Goal: Task Accomplishment & Management: Use online tool/utility

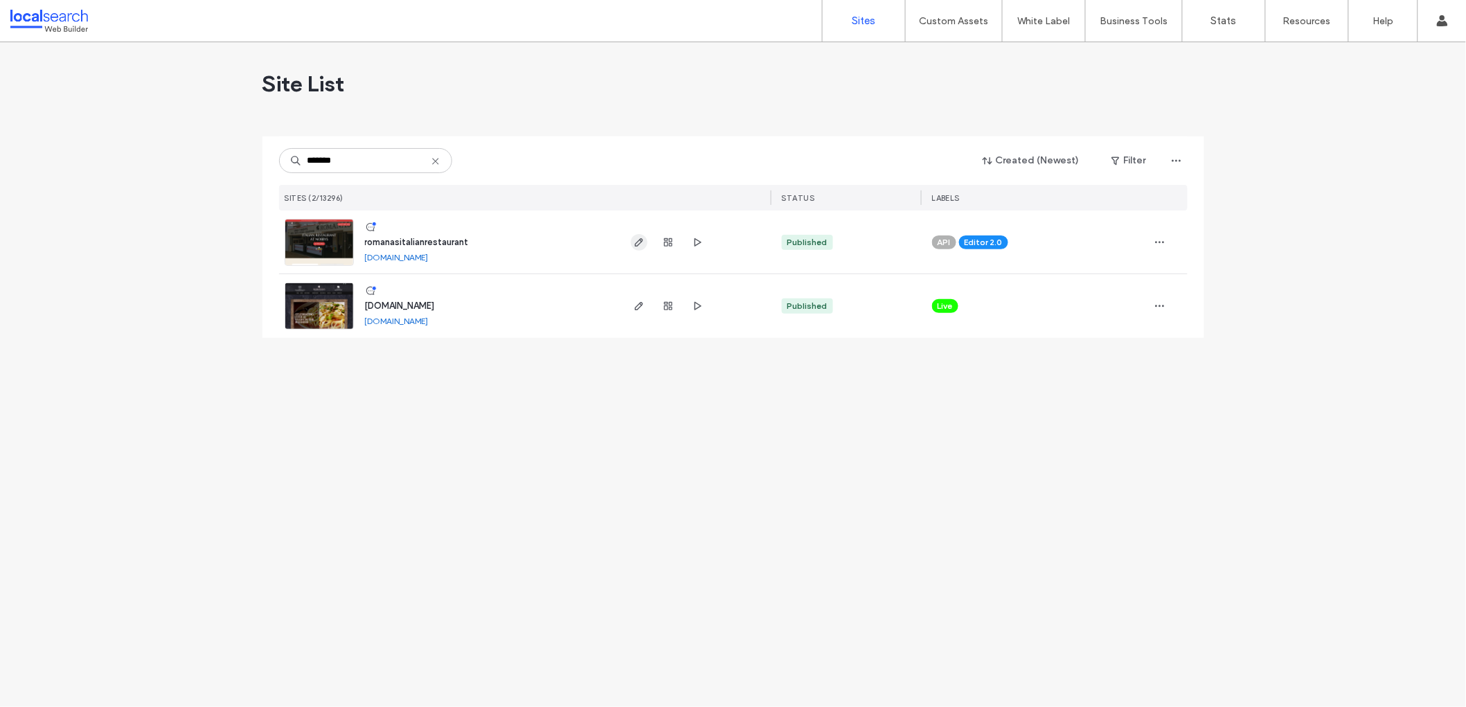
type input "*******"
click at [635, 241] on icon "button" at bounding box center [639, 242] width 11 height 11
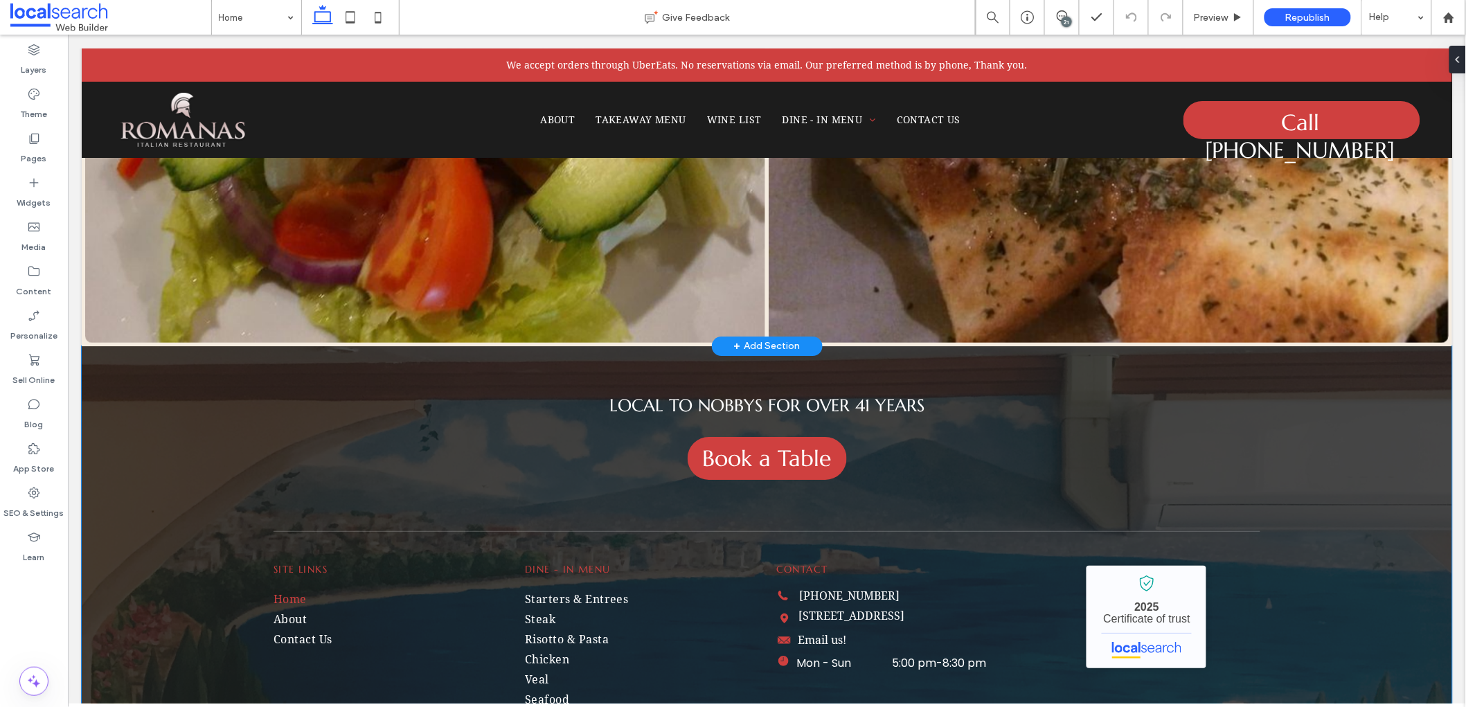
scroll to position [5265, 0]
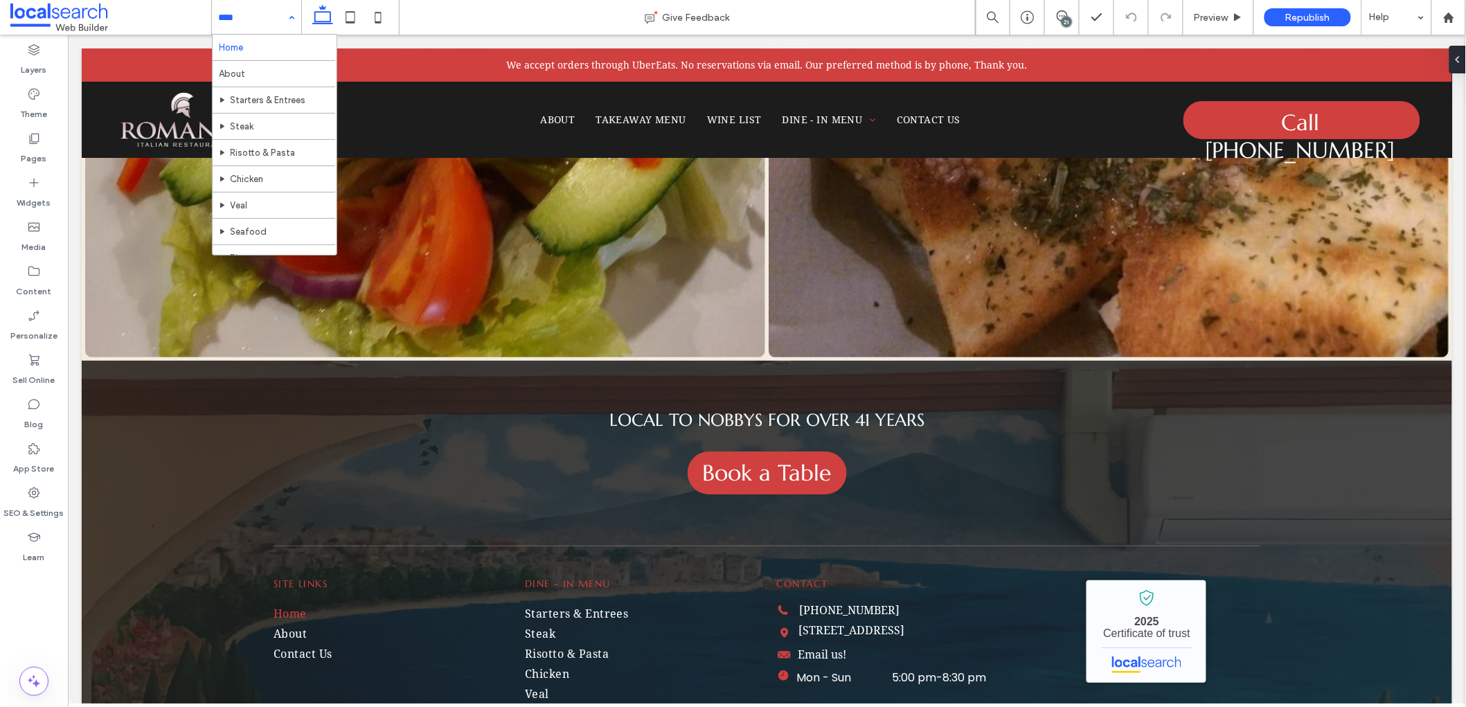
drag, startPoint x: 227, startPoint y: 10, endPoint x: 237, endPoint y: 29, distance: 21.1
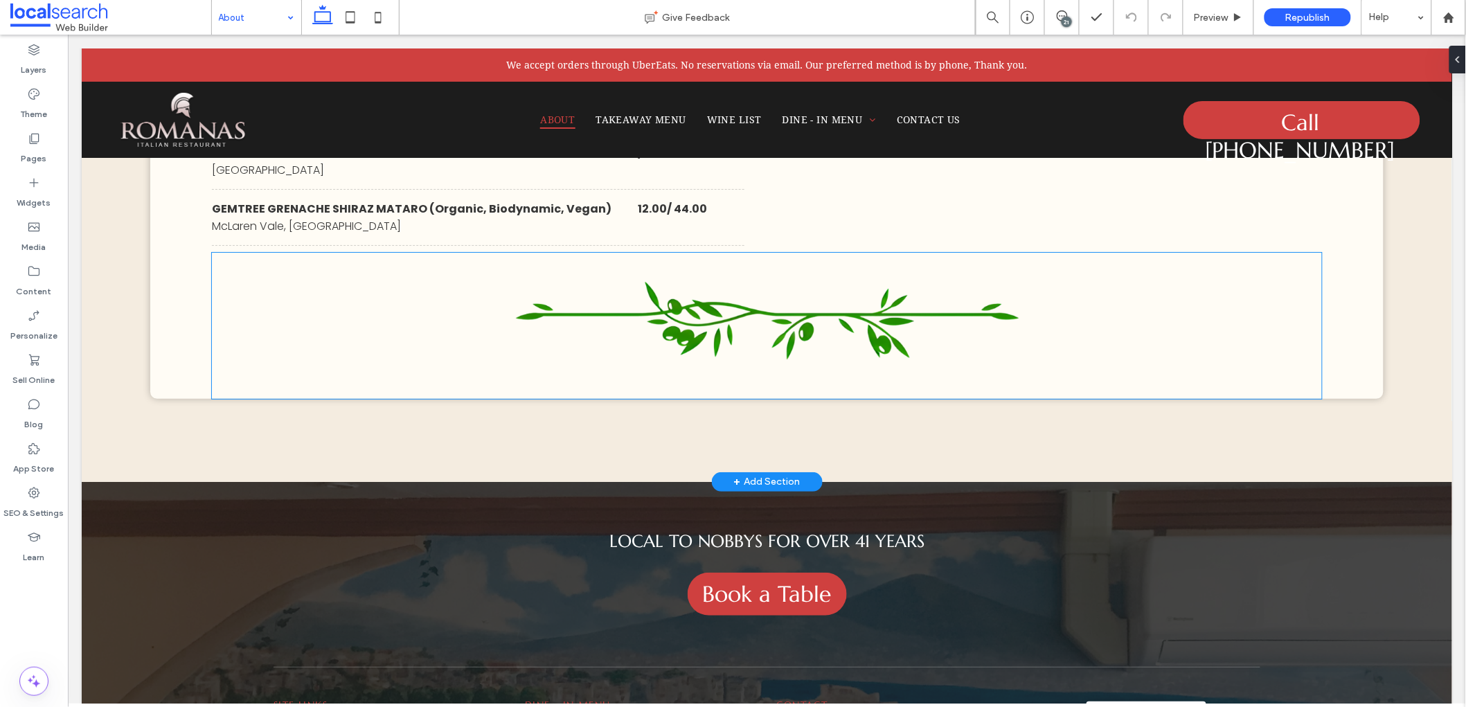
scroll to position [7573, 0]
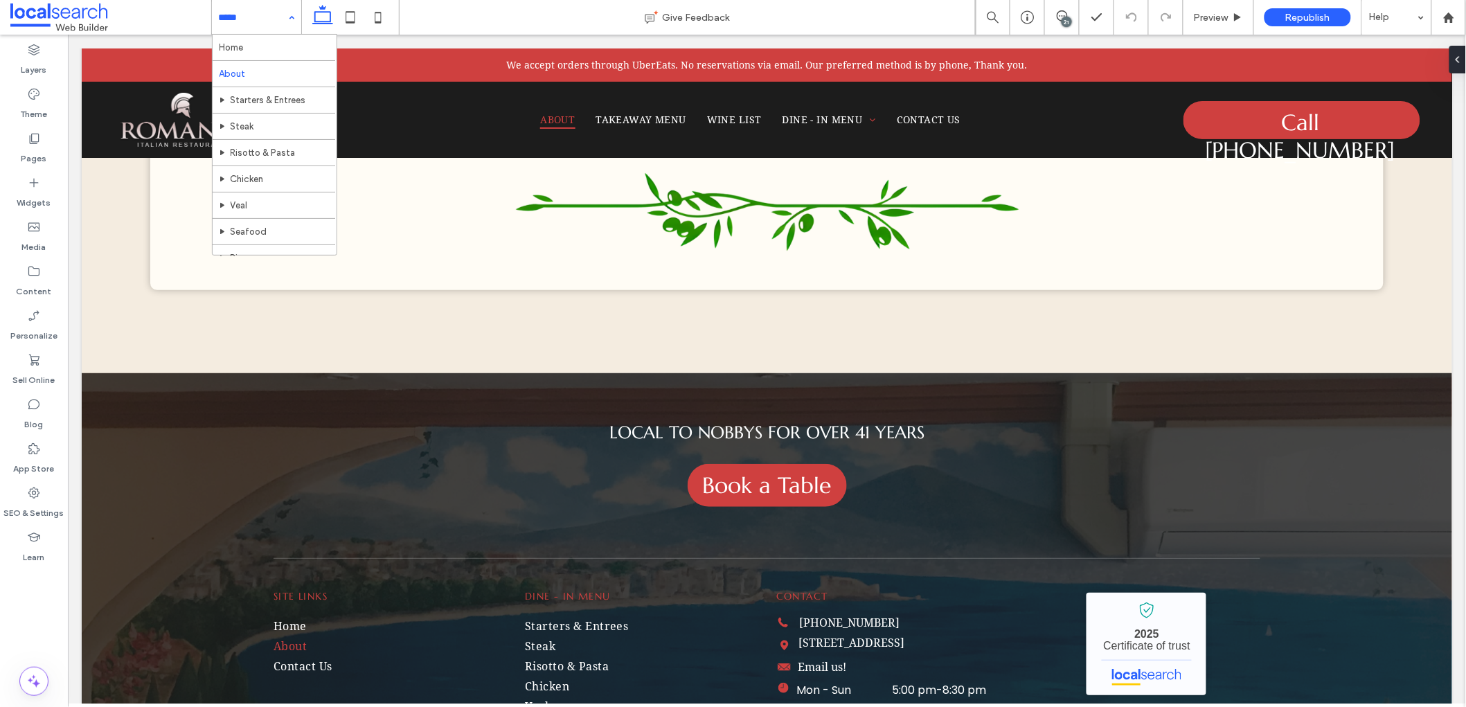
click at [215, 12] on div at bounding box center [256, 17] width 89 height 35
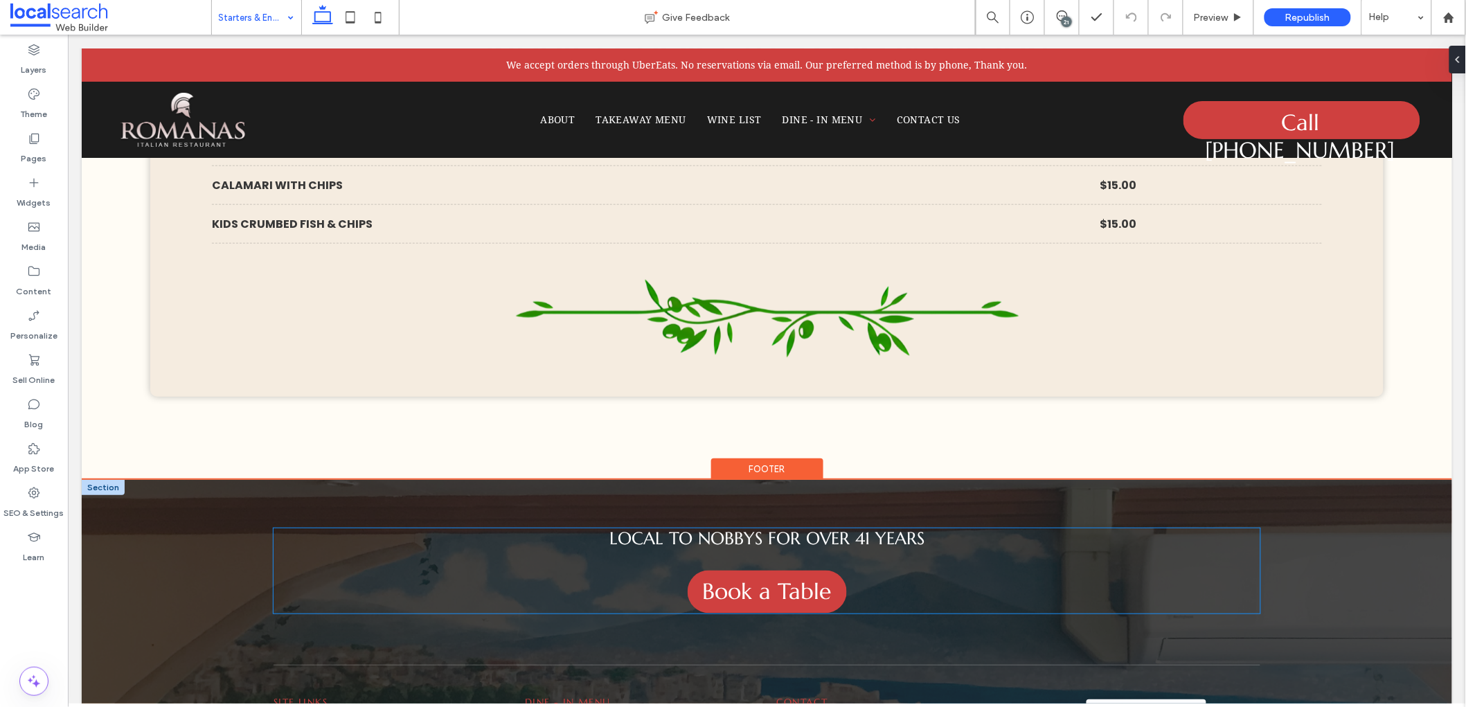
scroll to position [4390, 0]
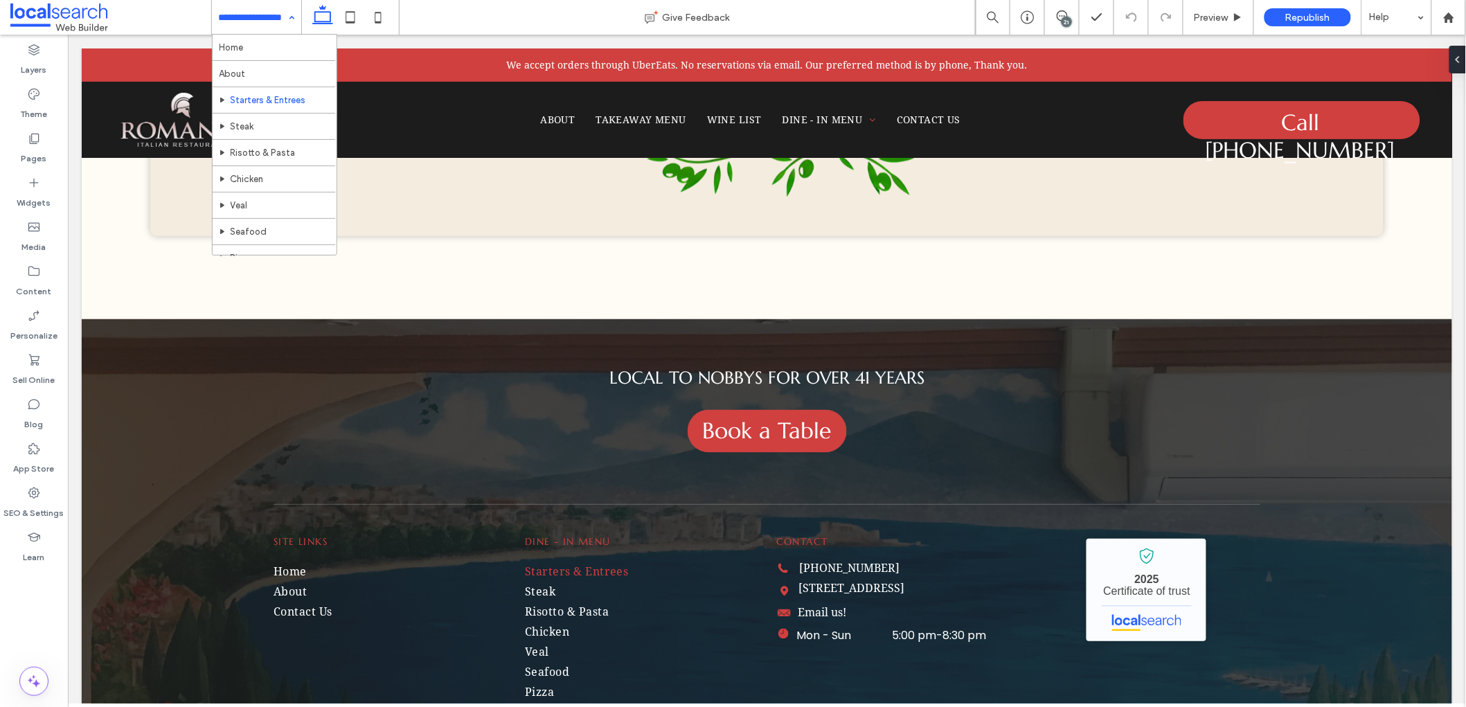
click at [269, 3] on input at bounding box center [253, 17] width 69 height 35
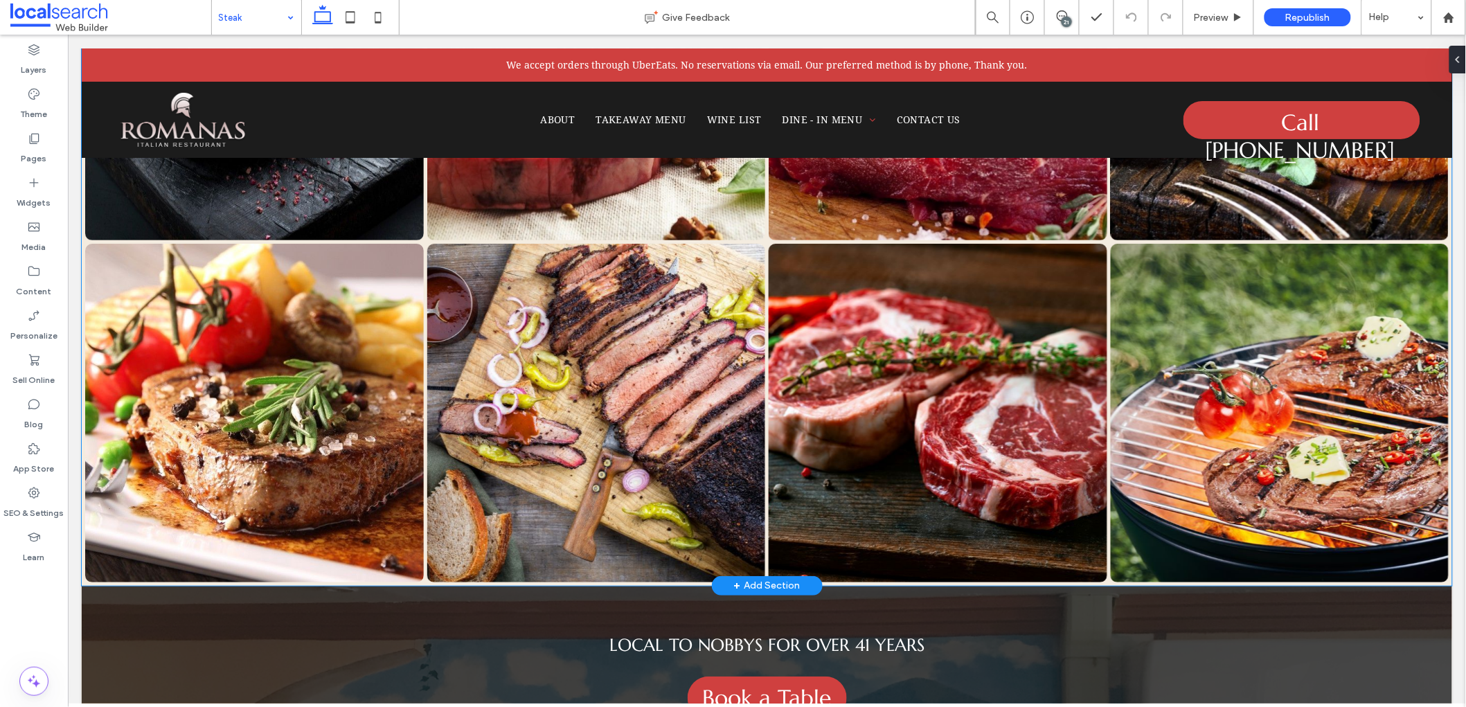
scroll to position [1729, 0]
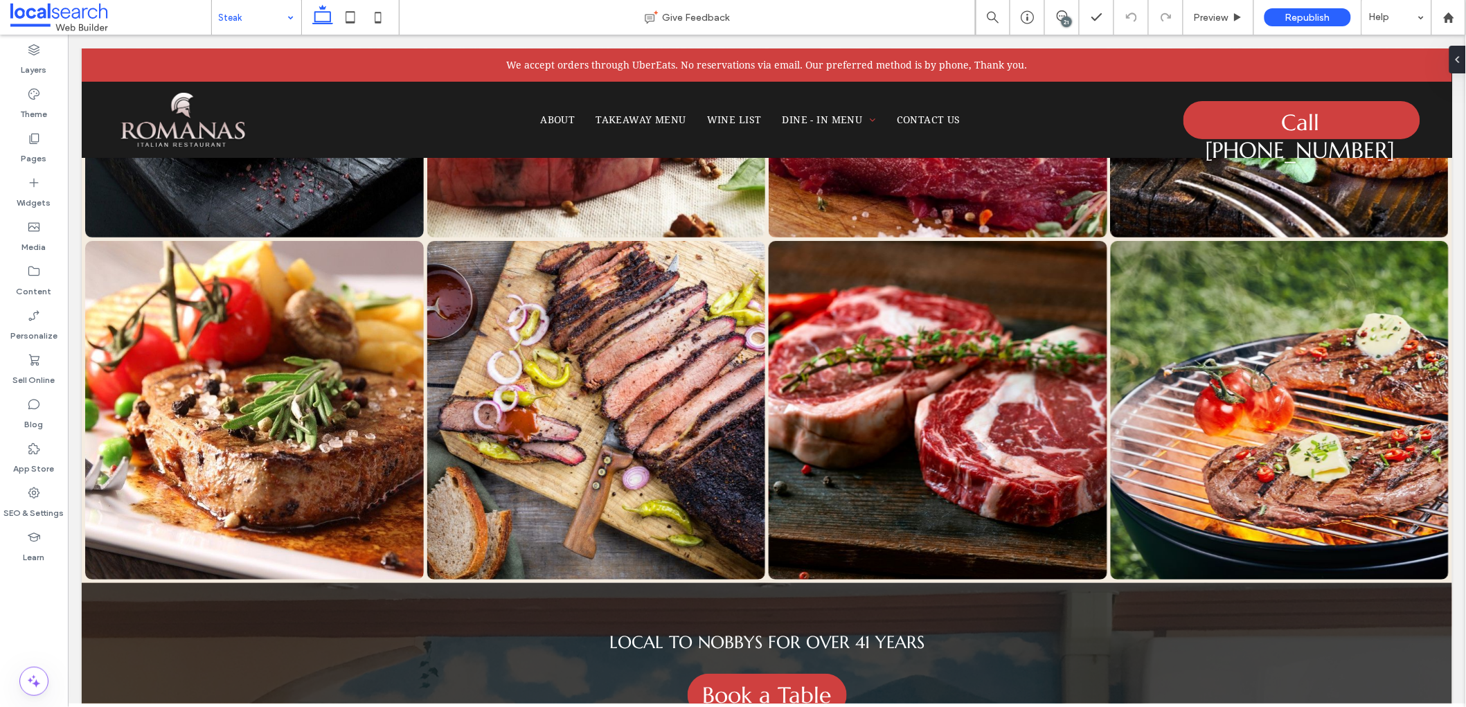
click at [270, 21] on input at bounding box center [253, 17] width 69 height 35
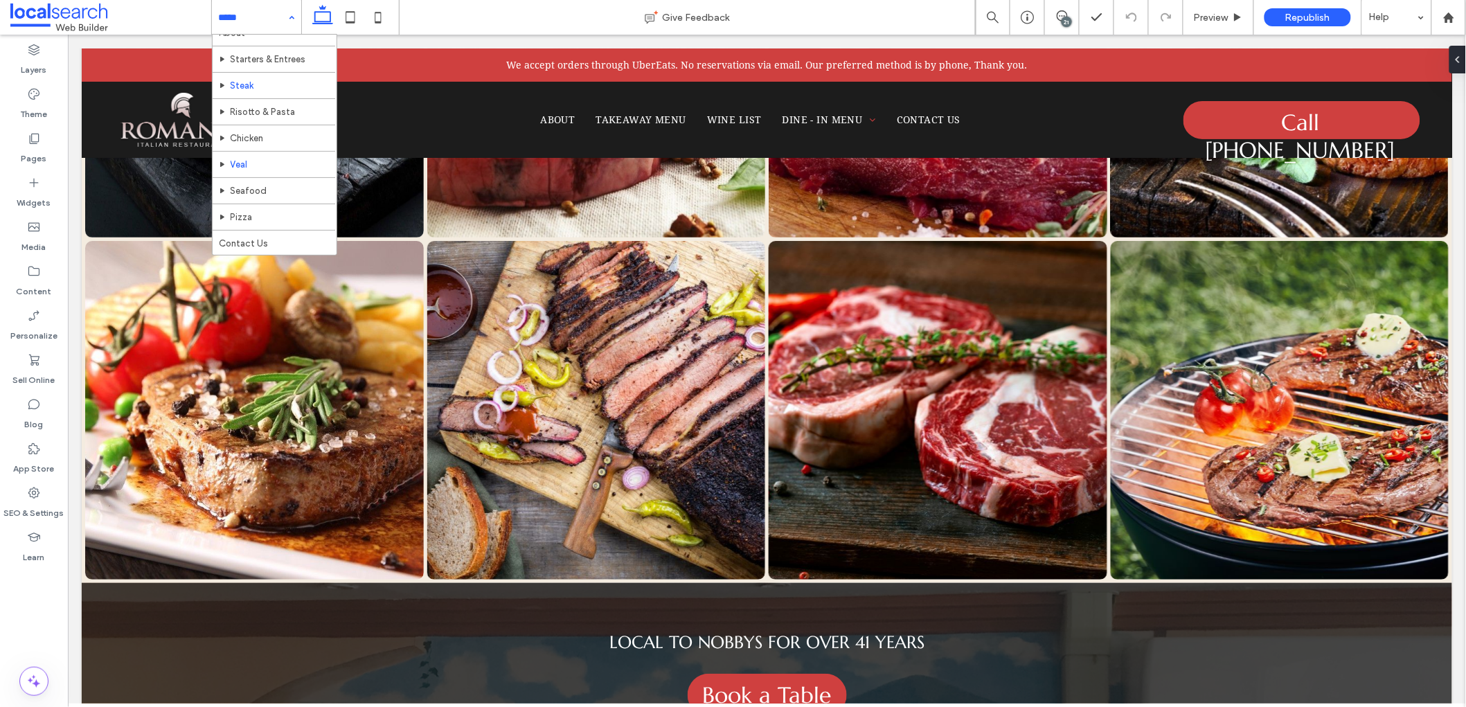
scroll to position [45, 0]
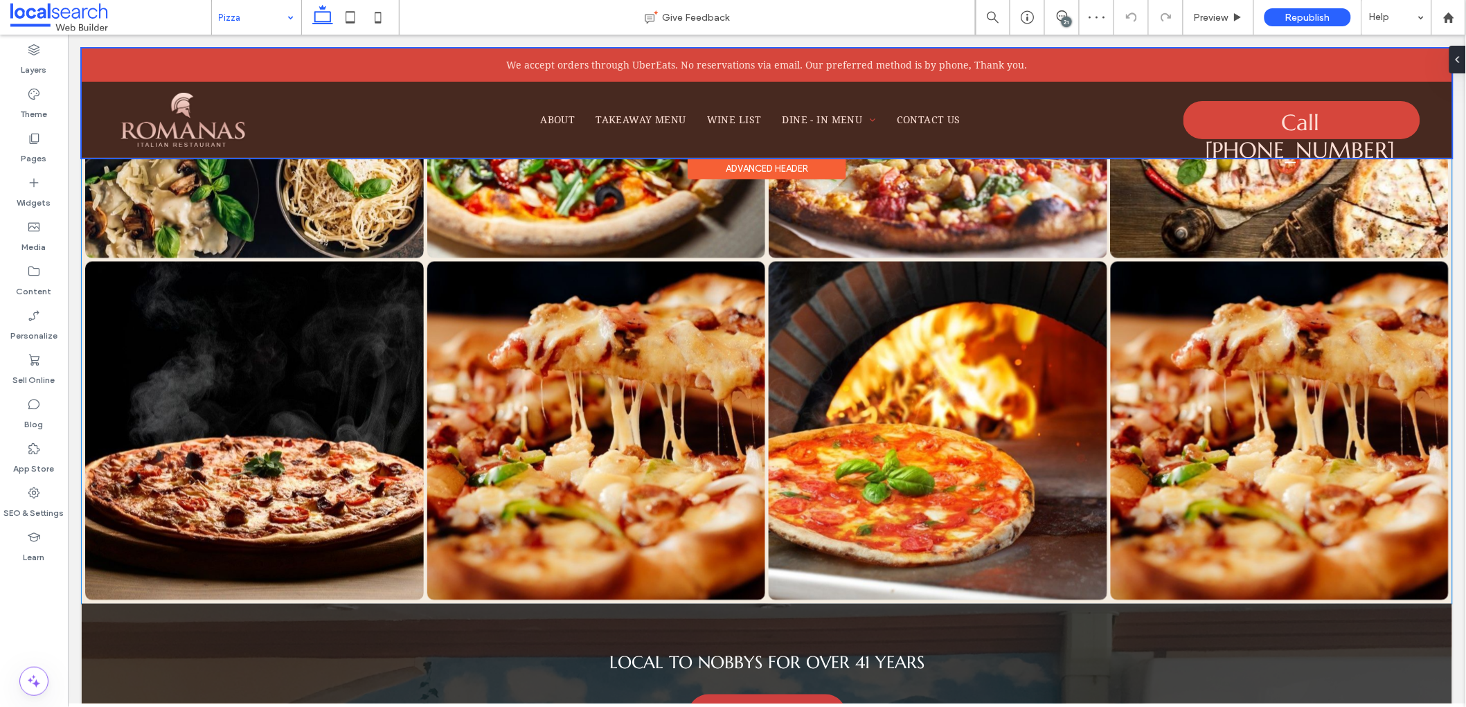
scroll to position [2541, 0]
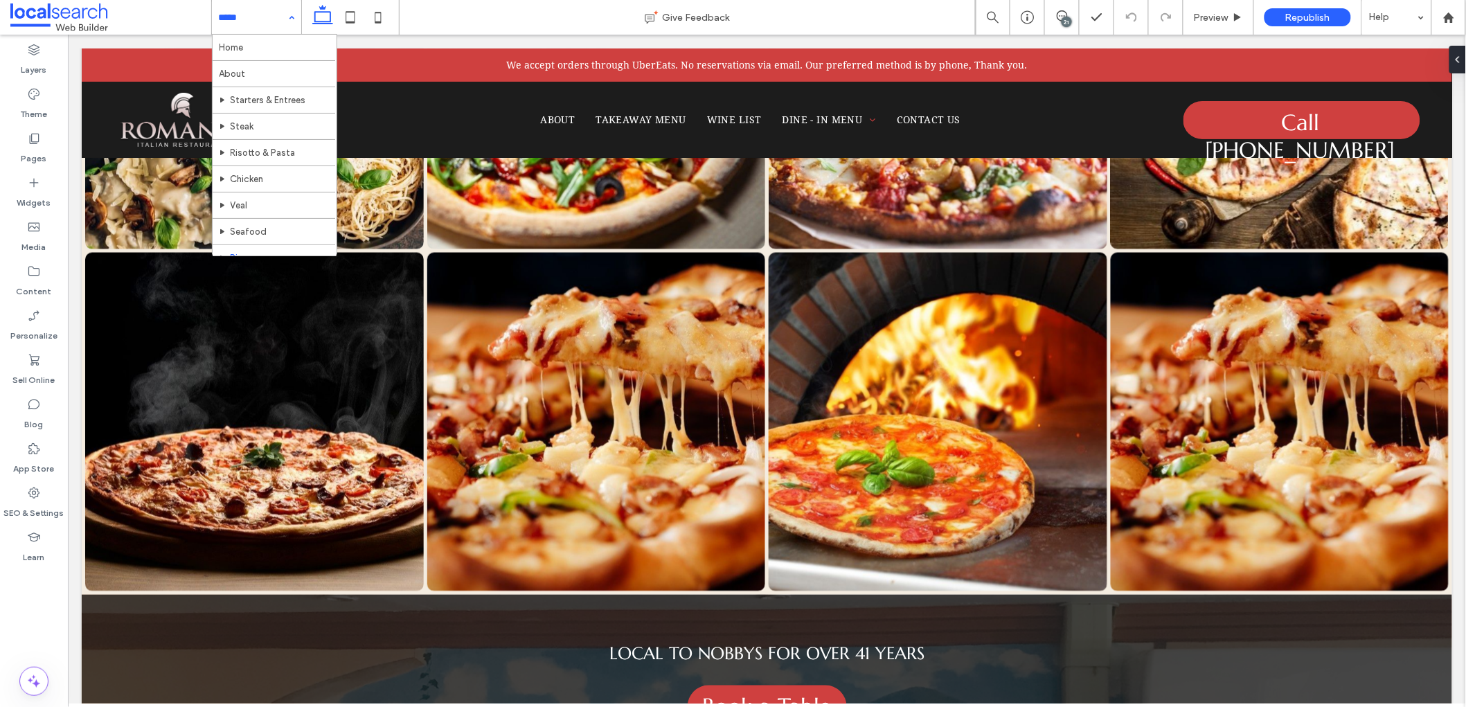
drag, startPoint x: 261, startPoint y: 20, endPoint x: 262, endPoint y: 29, distance: 9.0
click at [262, 29] on input at bounding box center [253, 17] width 69 height 35
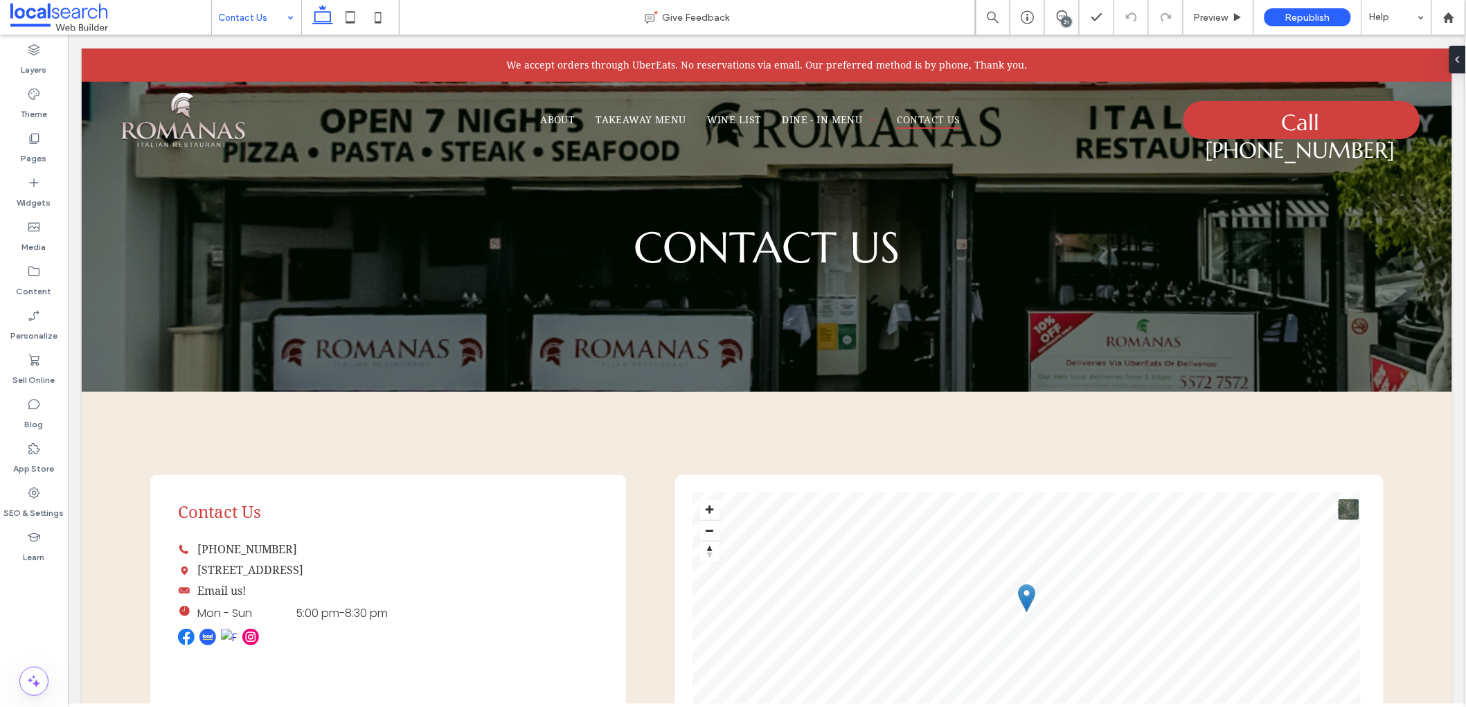
click at [250, 11] on input at bounding box center [253, 17] width 69 height 35
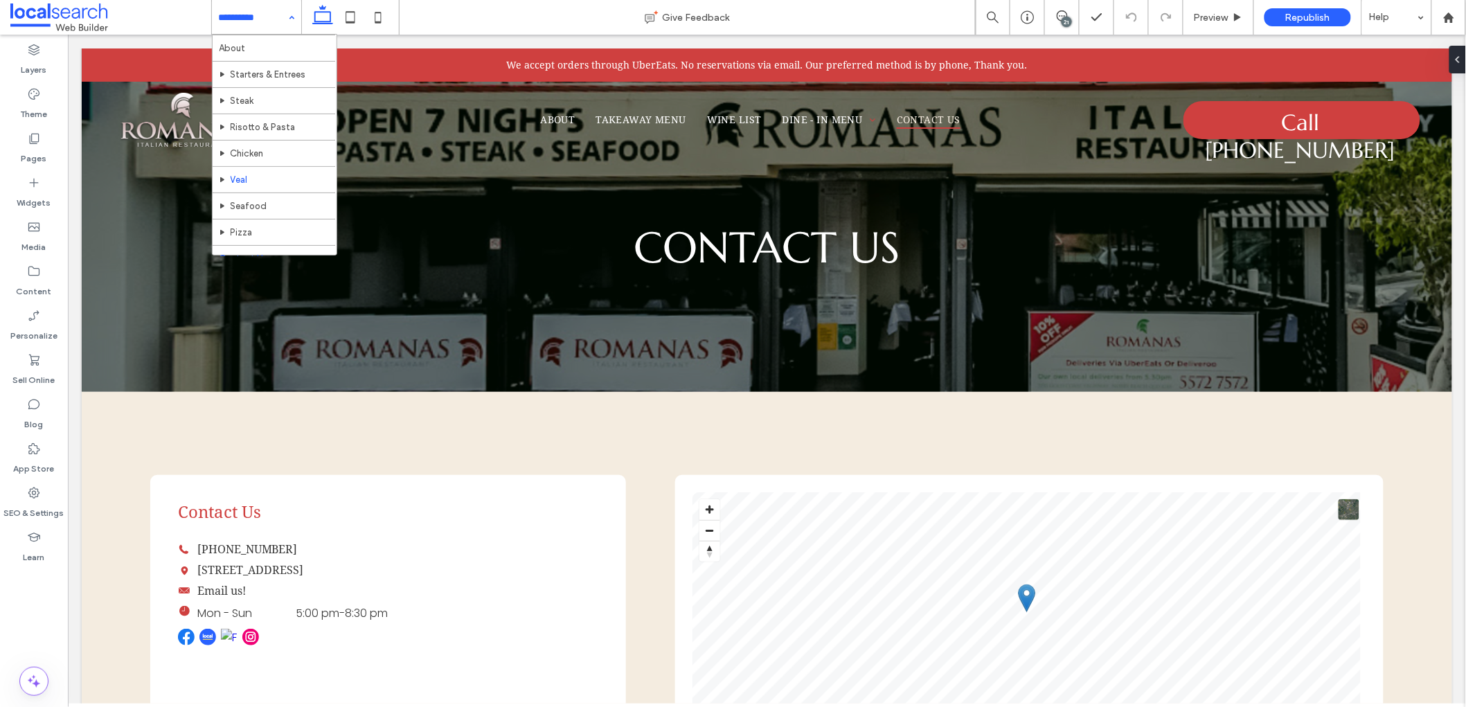
scroll to position [45, 0]
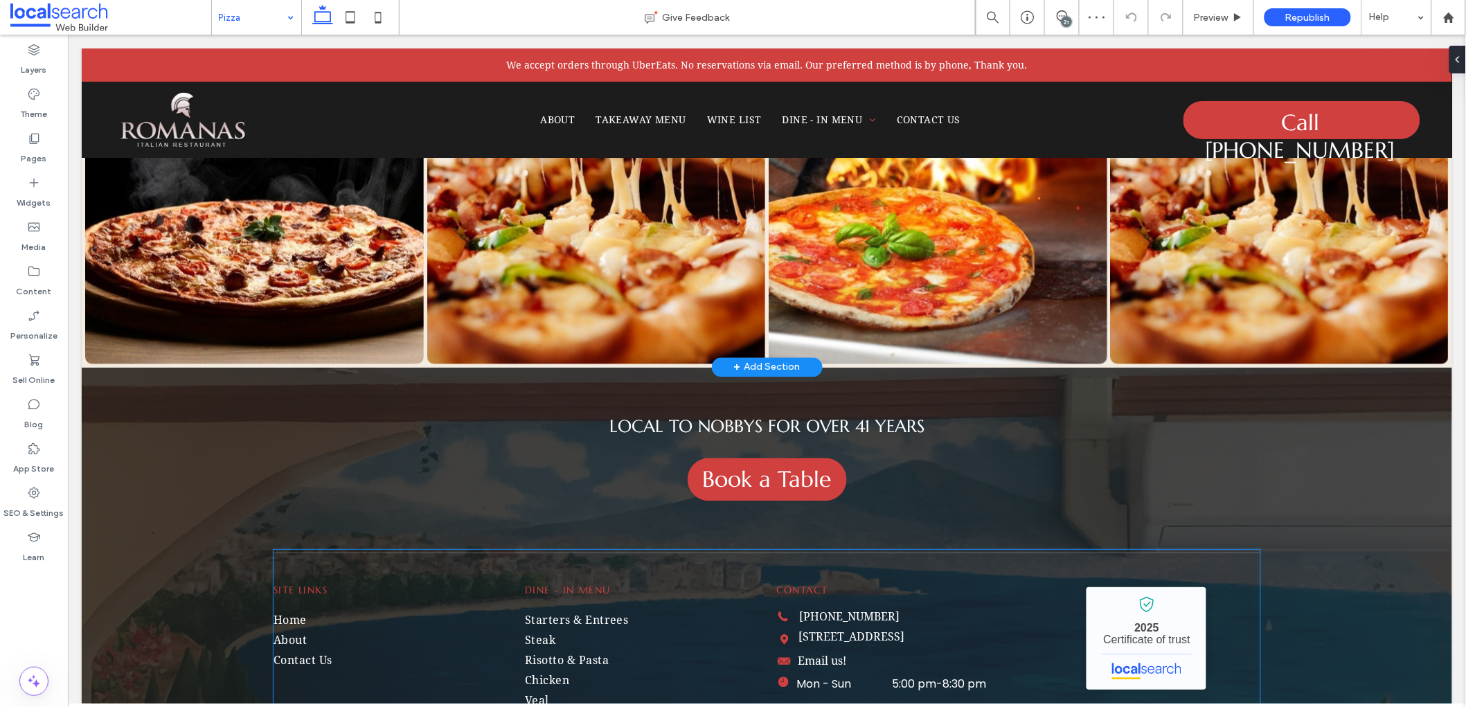
scroll to position [2882, 0]
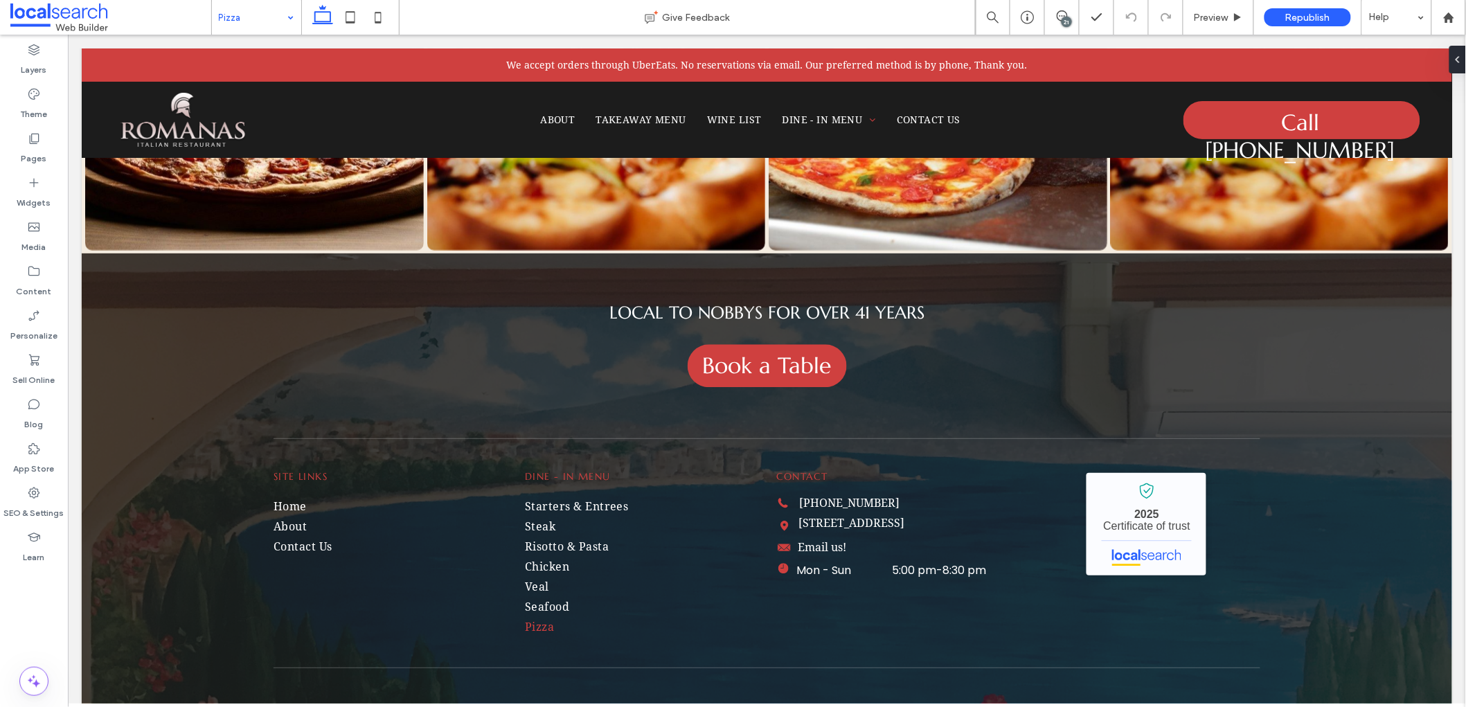
click at [231, 8] on input at bounding box center [253, 17] width 69 height 35
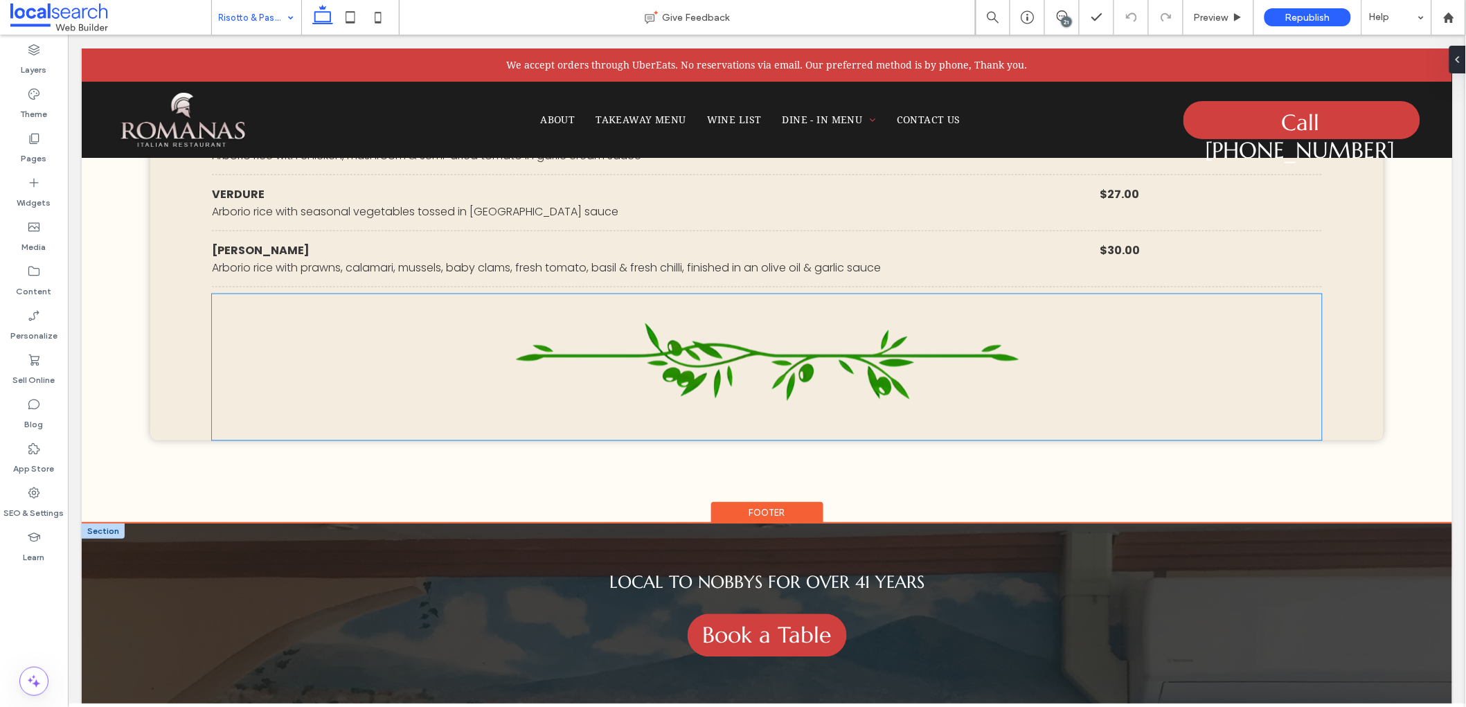
scroll to position [2675, 0]
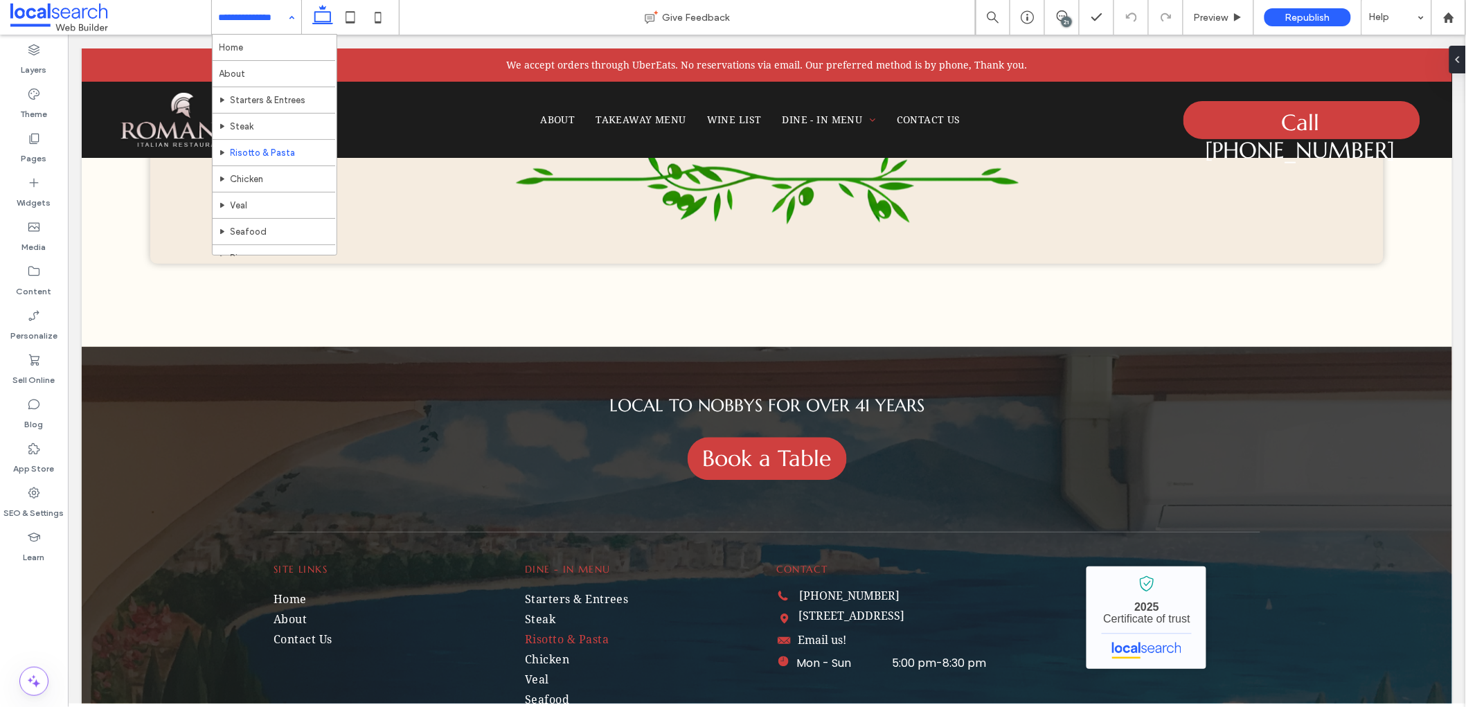
click at [248, 8] on input at bounding box center [253, 17] width 69 height 35
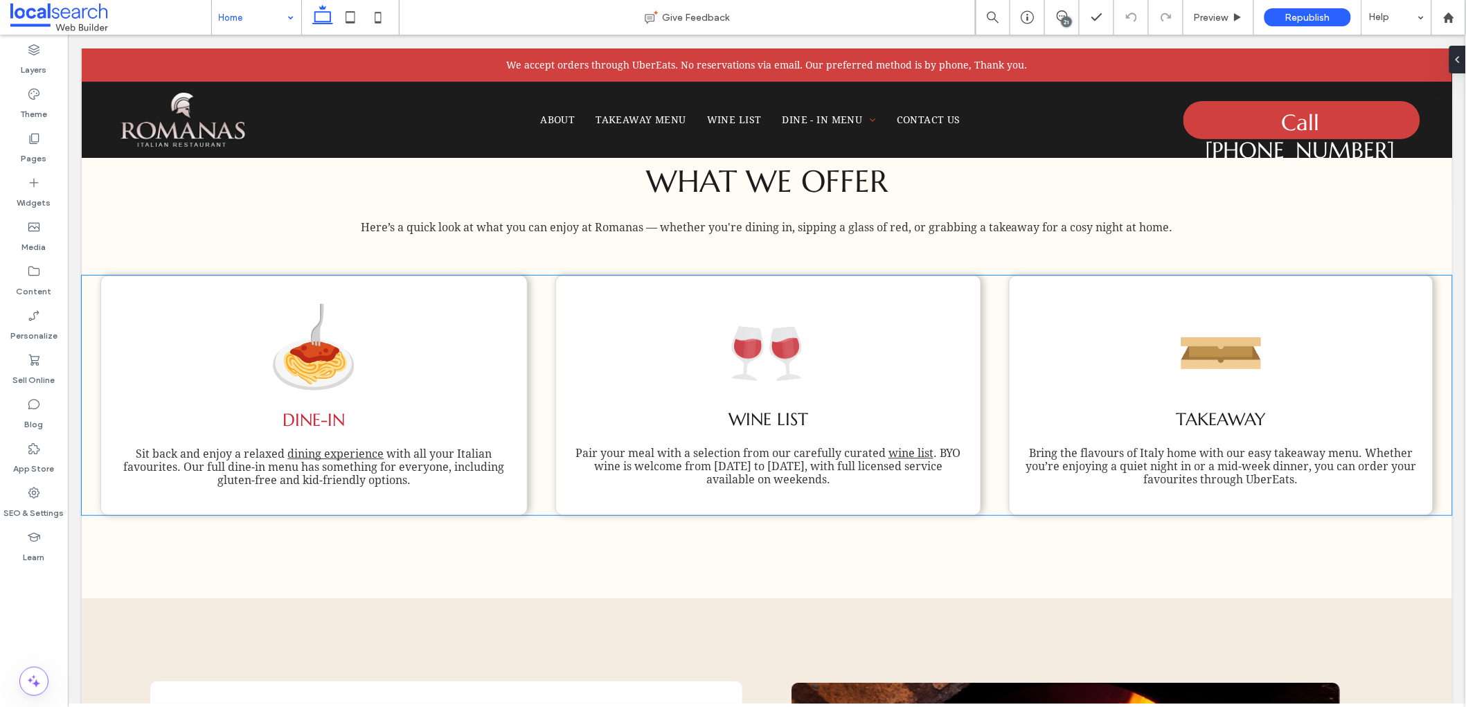
scroll to position [1238, 0]
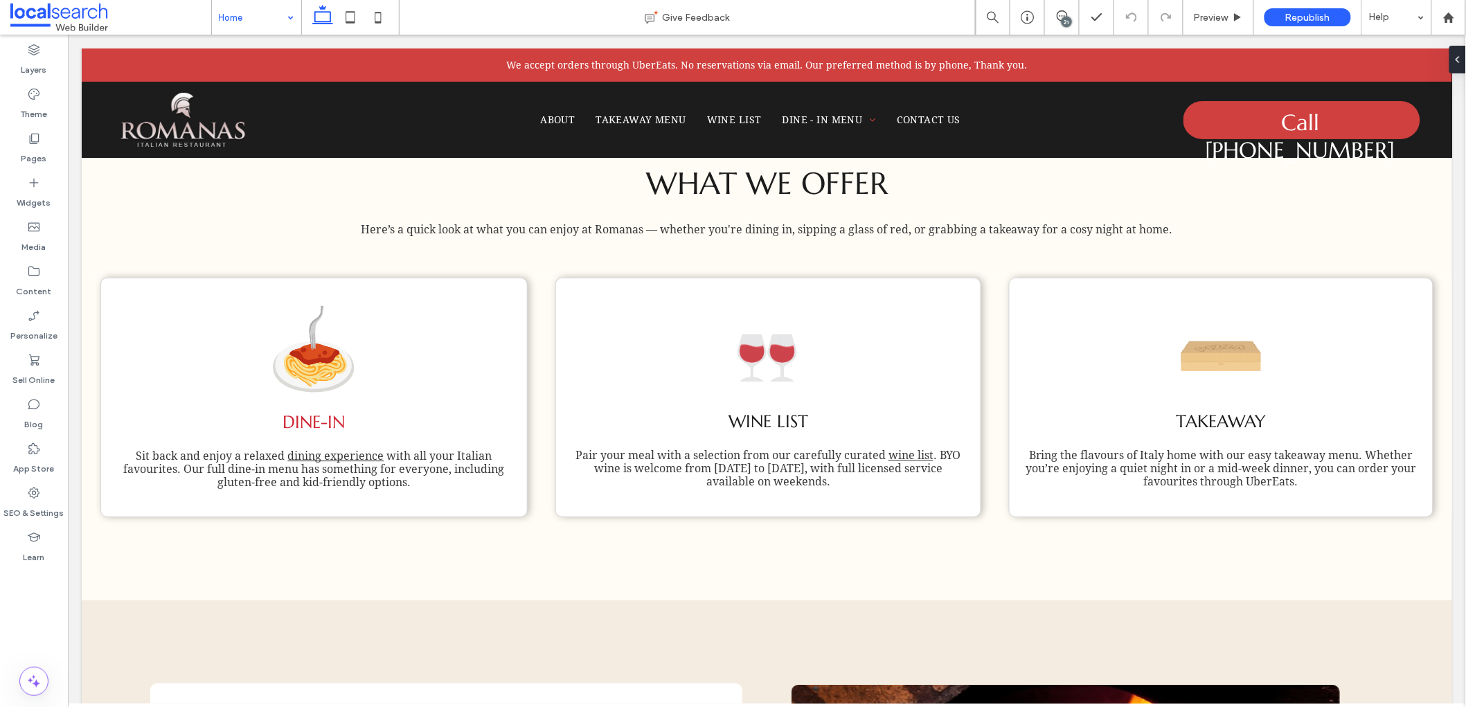
click at [1065, 17] on div "21" at bounding box center [1066, 22] width 10 height 10
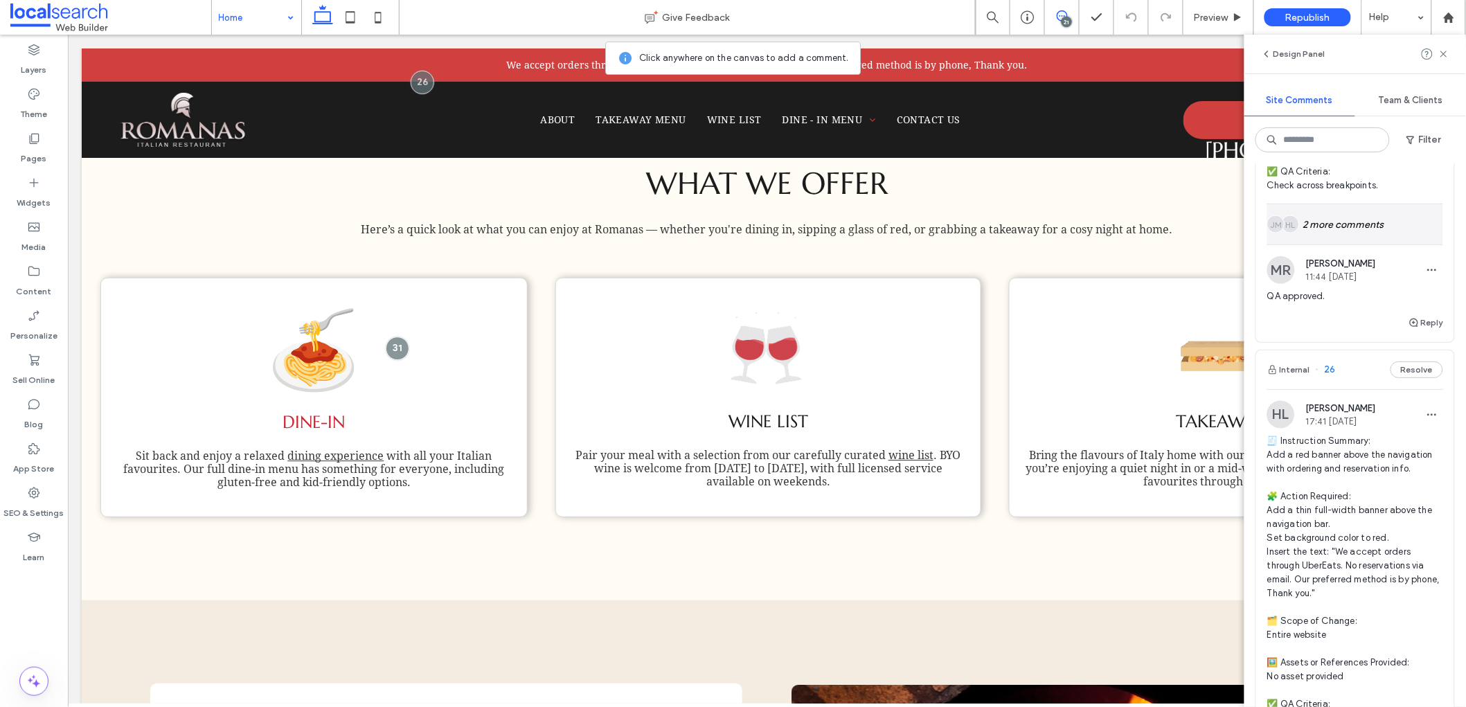
scroll to position [10171, 0]
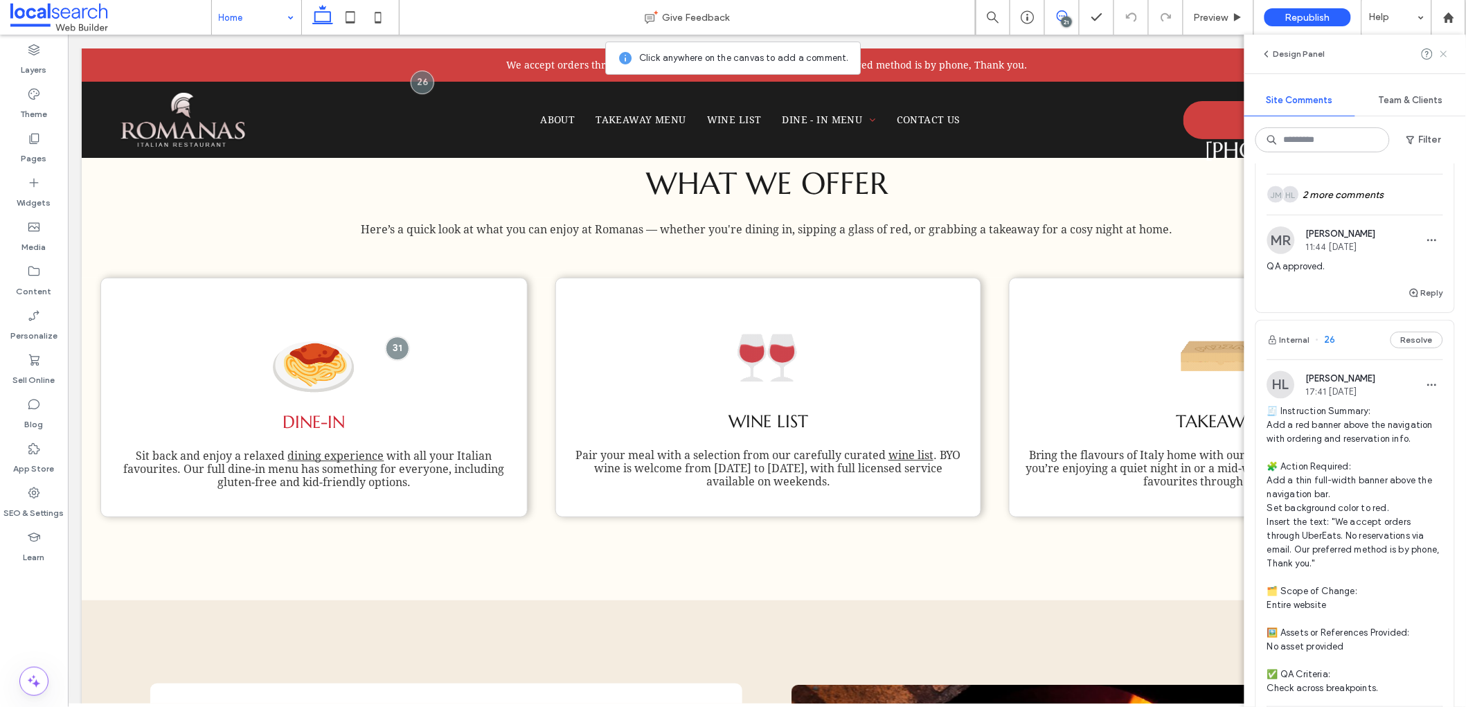
click at [1442, 53] on use at bounding box center [1443, 54] width 6 height 6
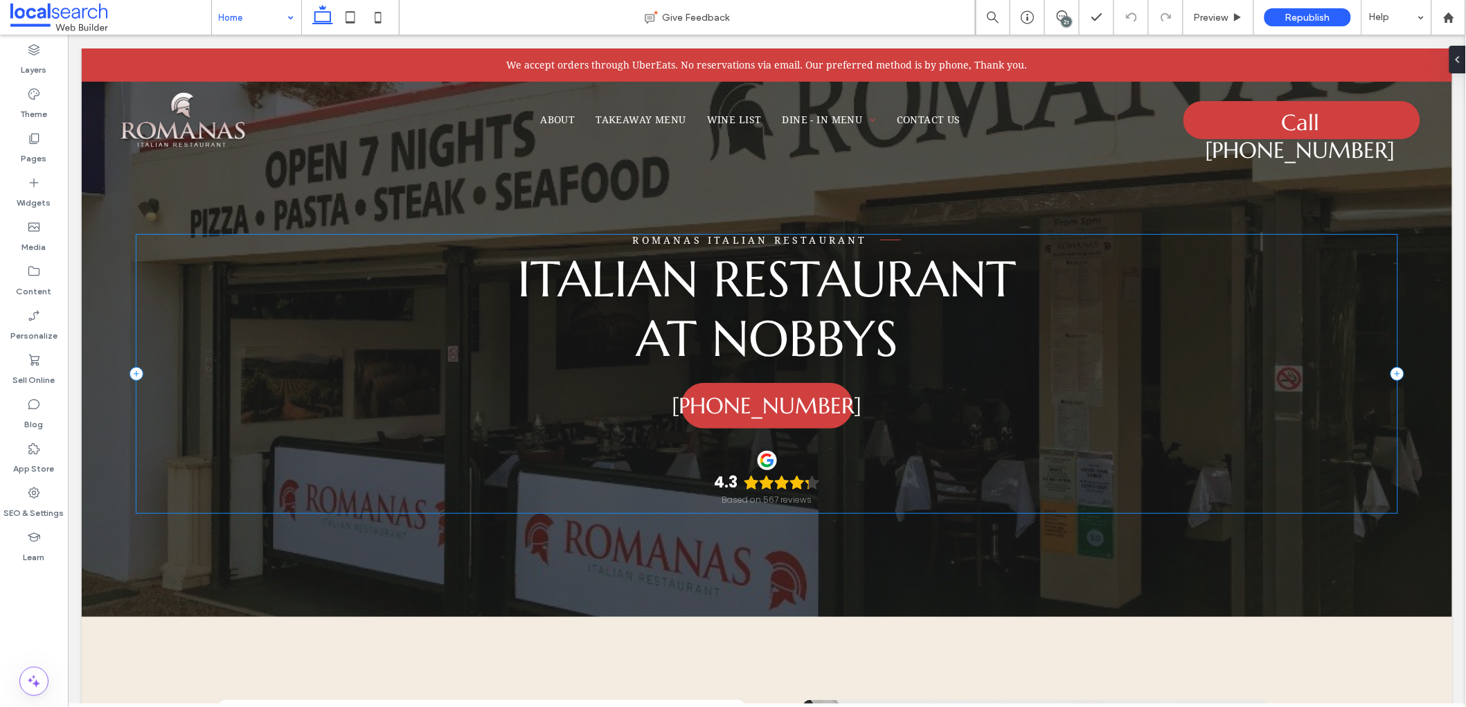
scroll to position [0, 0]
